Goal: Information Seeking & Learning: Find specific page/section

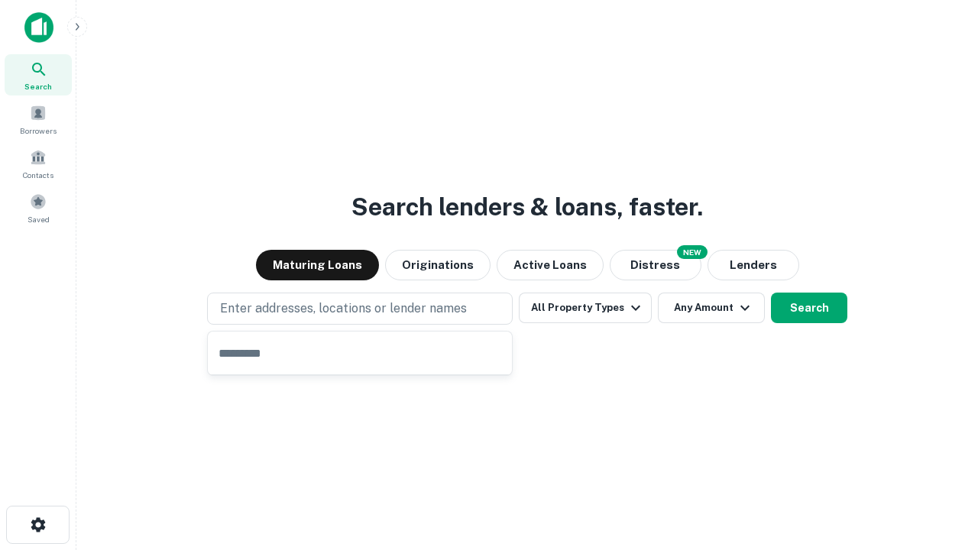
type input "**********"
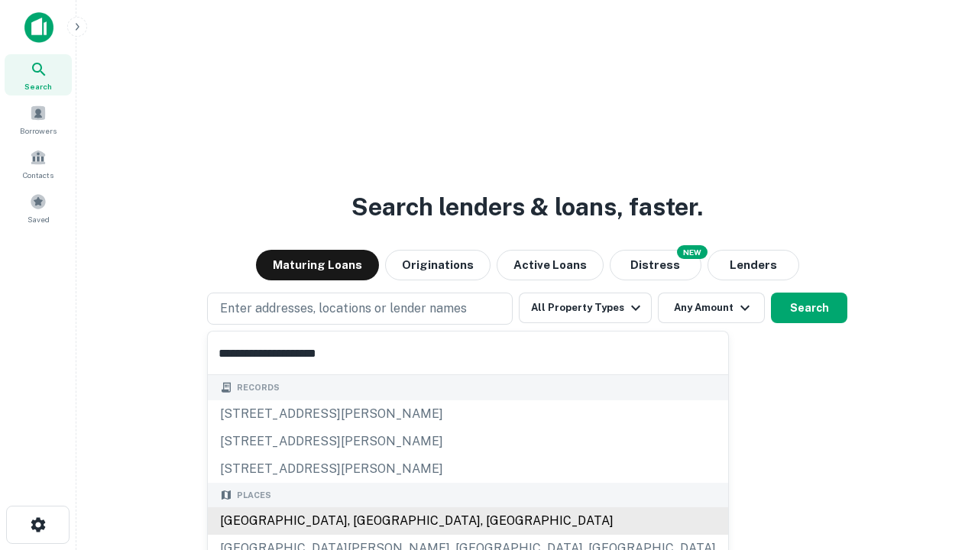
click at [365, 521] on div "[GEOGRAPHIC_DATA], [GEOGRAPHIC_DATA], [GEOGRAPHIC_DATA]" at bounding box center [468, 520] width 520 height 27
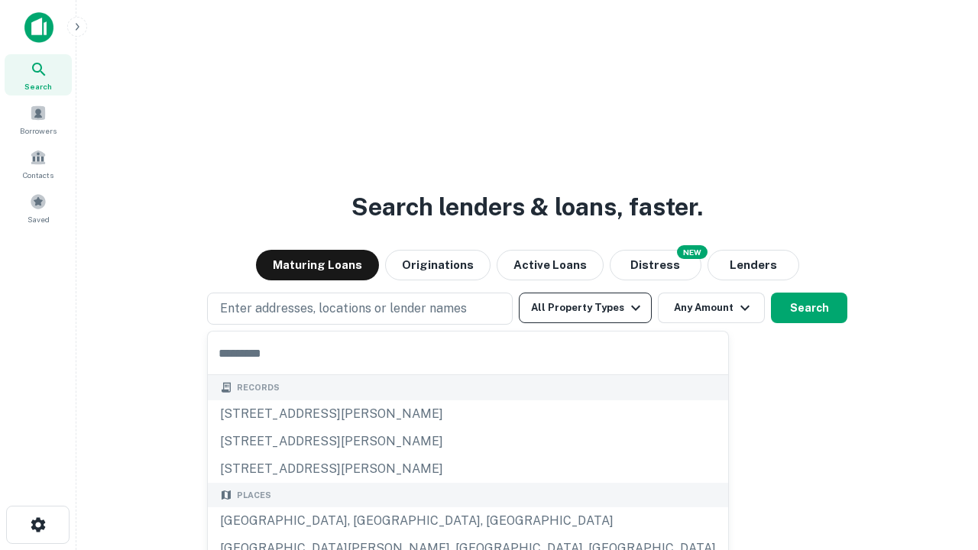
click at [585, 308] on button "All Property Types" at bounding box center [585, 307] width 133 height 31
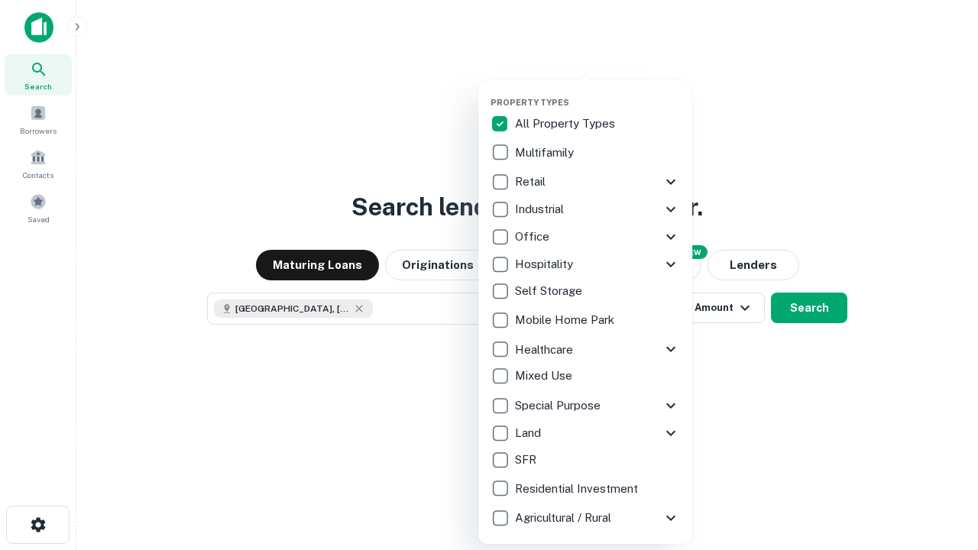
click at [597, 92] on button "button" at bounding box center [597, 92] width 214 height 1
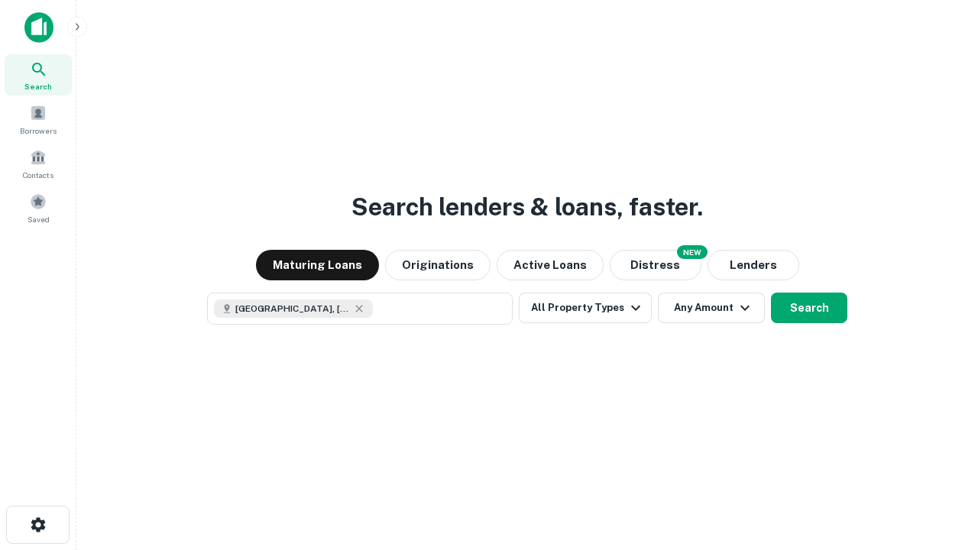
scroll to position [24, 0]
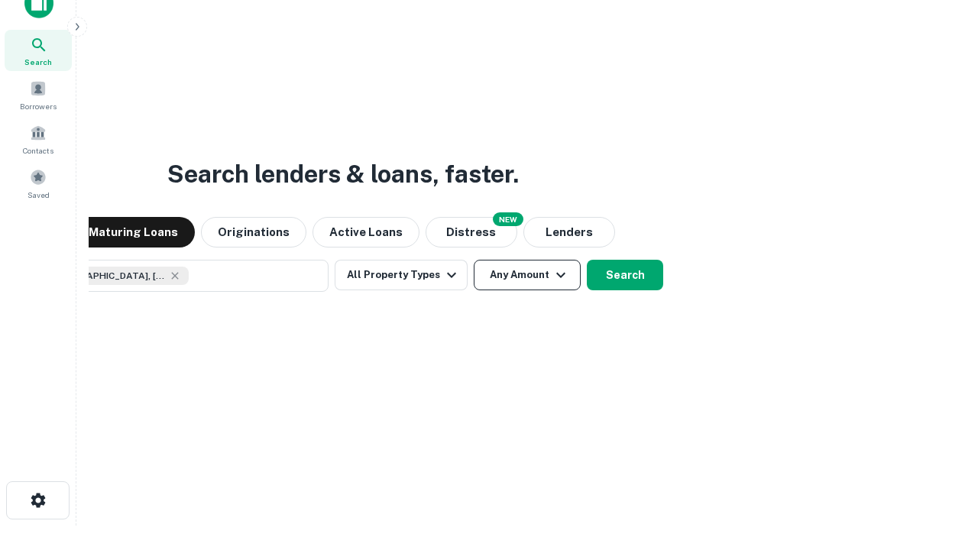
click at [473, 260] on button "Any Amount" at bounding box center [526, 275] width 107 height 31
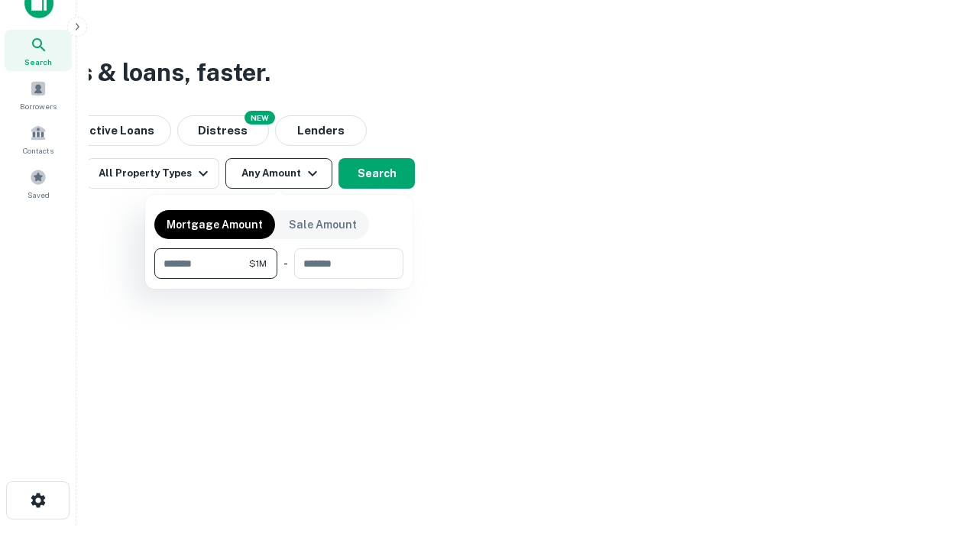
type input "*******"
click at [279, 279] on button "button" at bounding box center [278, 279] width 249 height 1
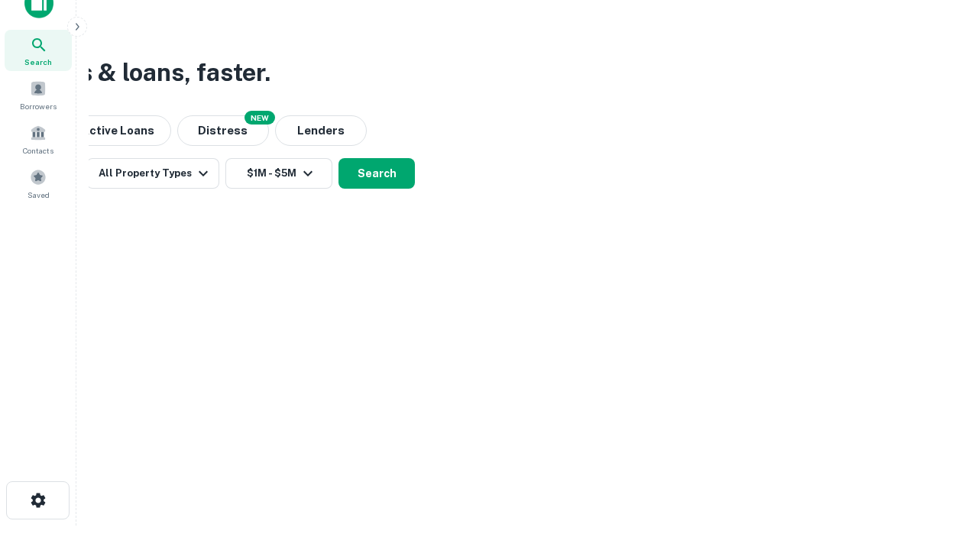
scroll to position [24, 0]
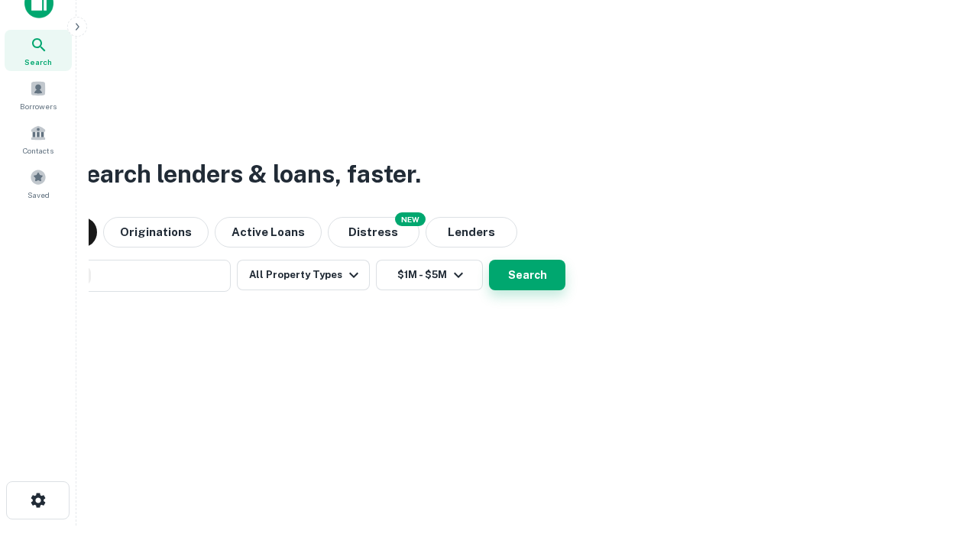
click at [489, 260] on button "Search" at bounding box center [527, 275] width 76 height 31
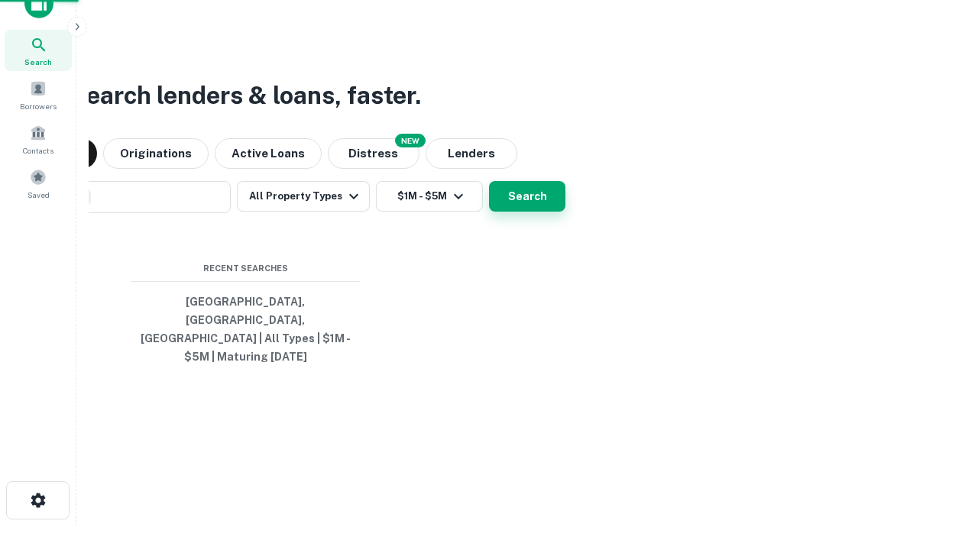
scroll to position [50, 432]
